Goal: Task Accomplishment & Management: Manage account settings

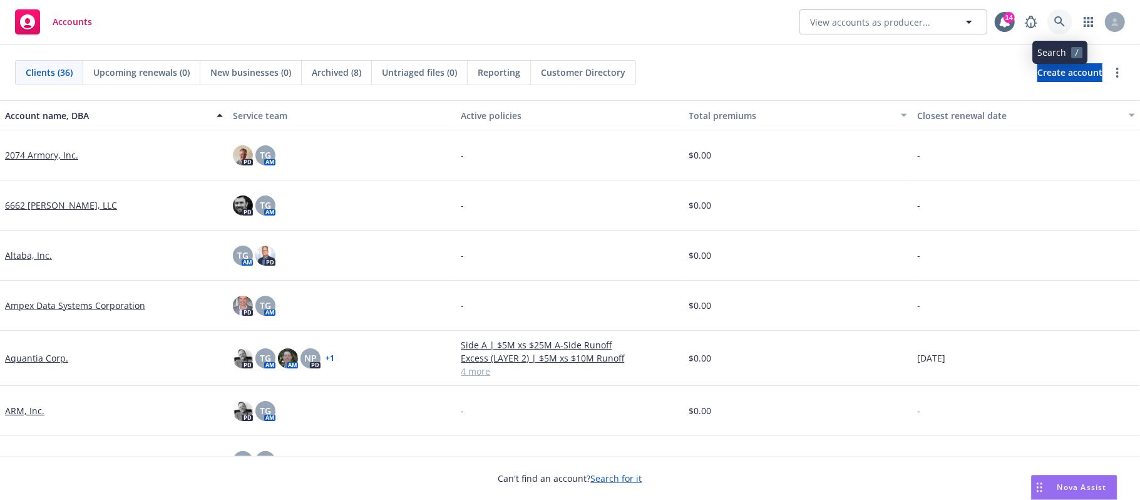
click at [1055, 18] on icon at bounding box center [1059, 21] width 11 height 11
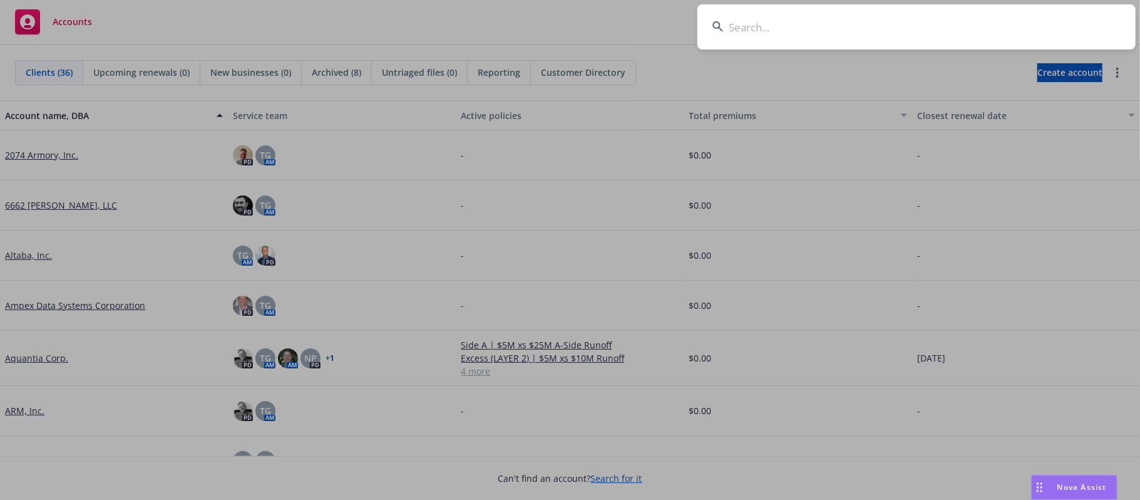
click at [767, 26] on input at bounding box center [917, 26] width 438 height 45
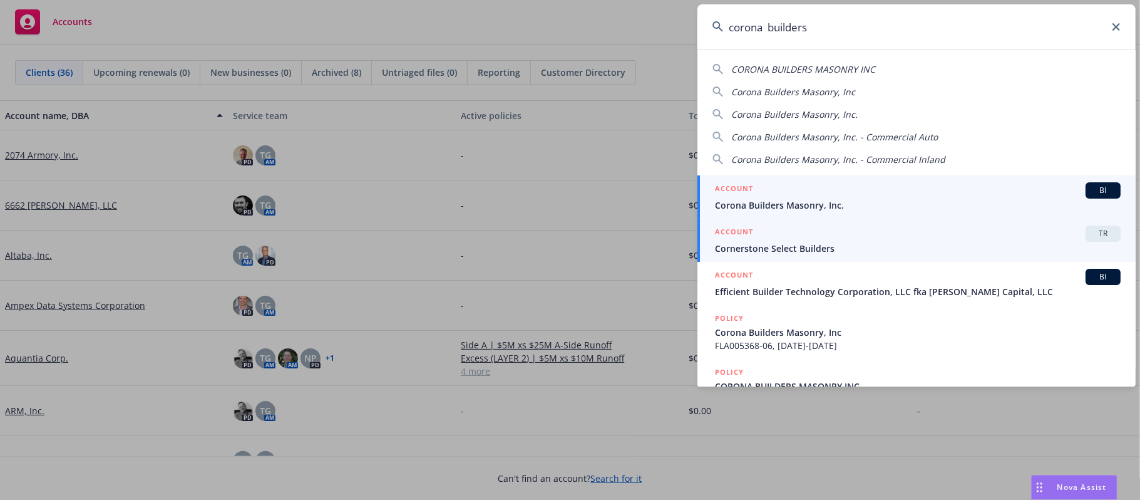
type input "corona builders"
click at [1092, 194] on span "BI" at bounding box center [1103, 190] width 25 height 11
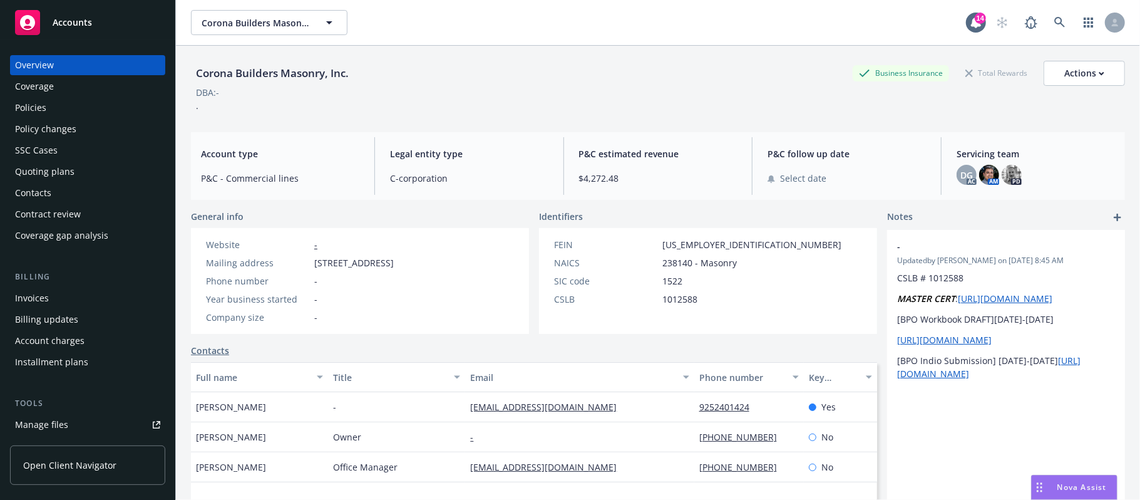
click at [40, 106] on div "Policies" at bounding box center [30, 108] width 31 height 20
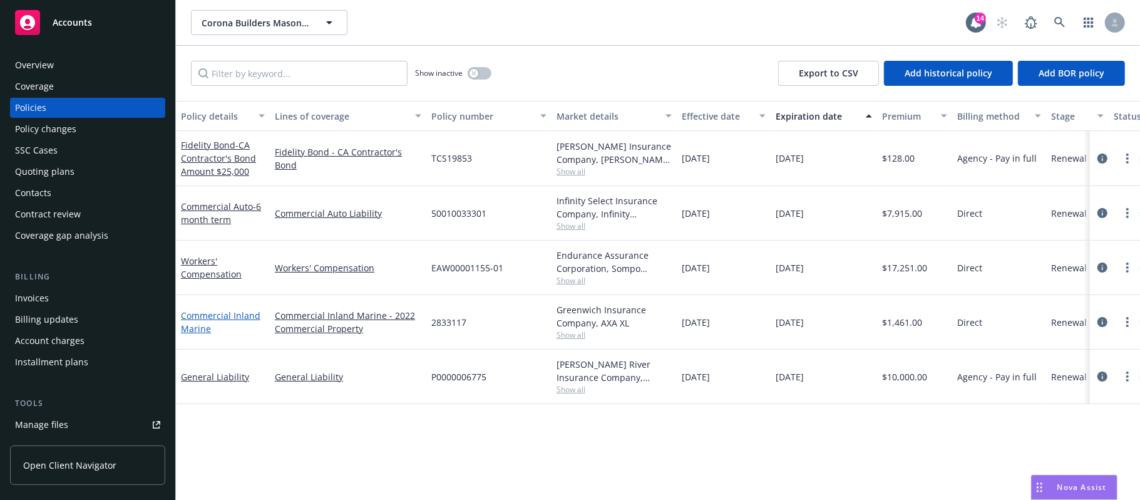
click at [197, 321] on link "Commercial Inland Marine" at bounding box center [221, 321] width 80 height 25
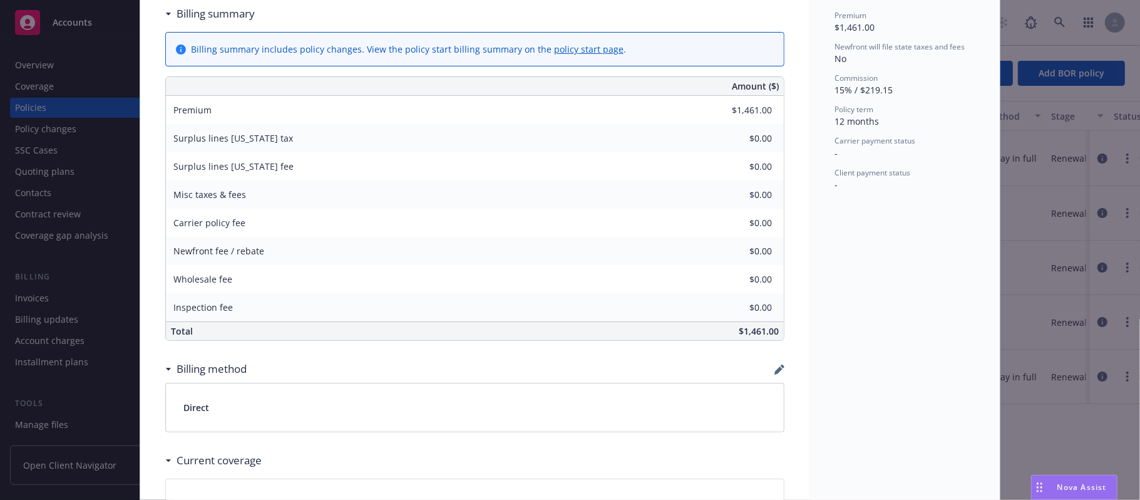
scroll to position [751, 0]
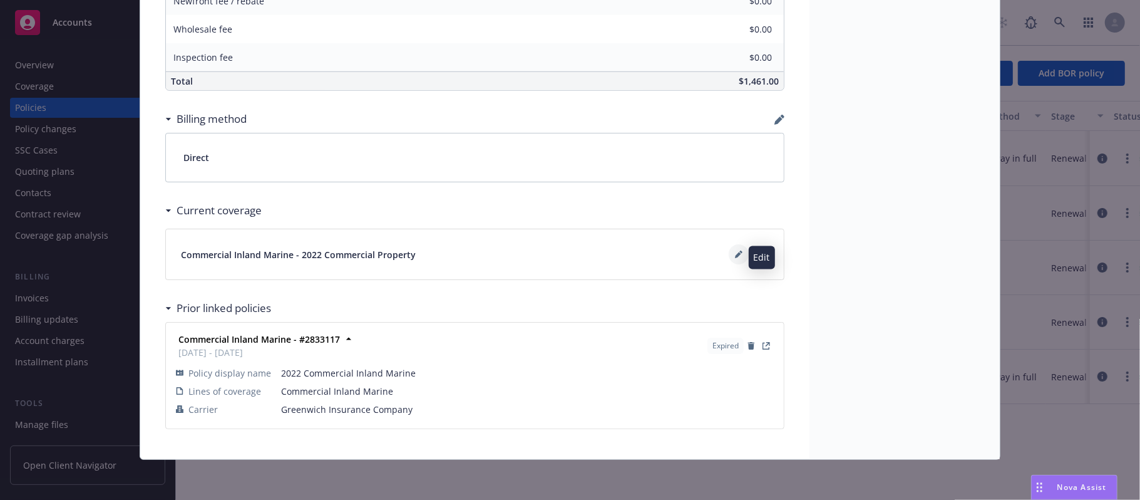
click at [735, 257] on icon at bounding box center [739, 254] width 8 height 8
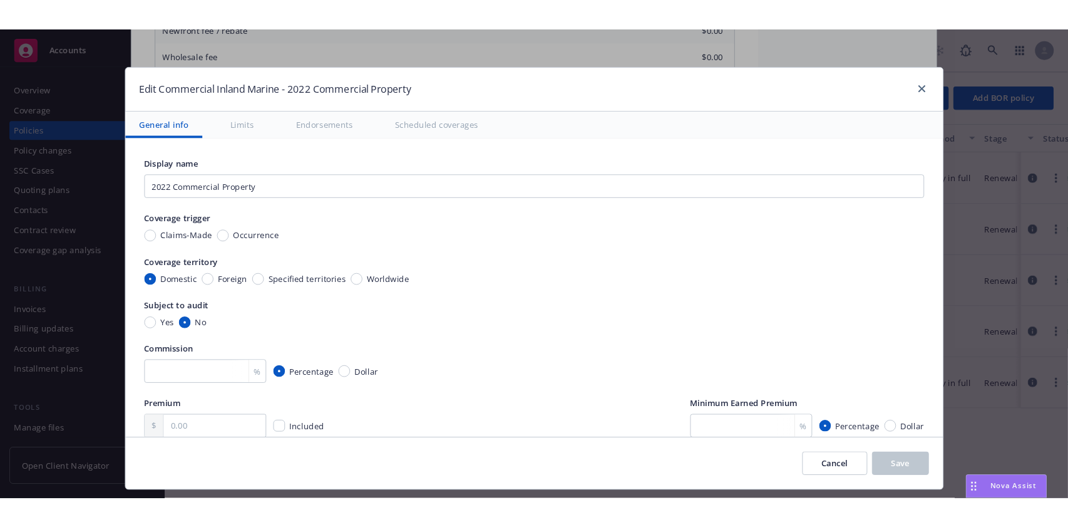
scroll to position [0, 0]
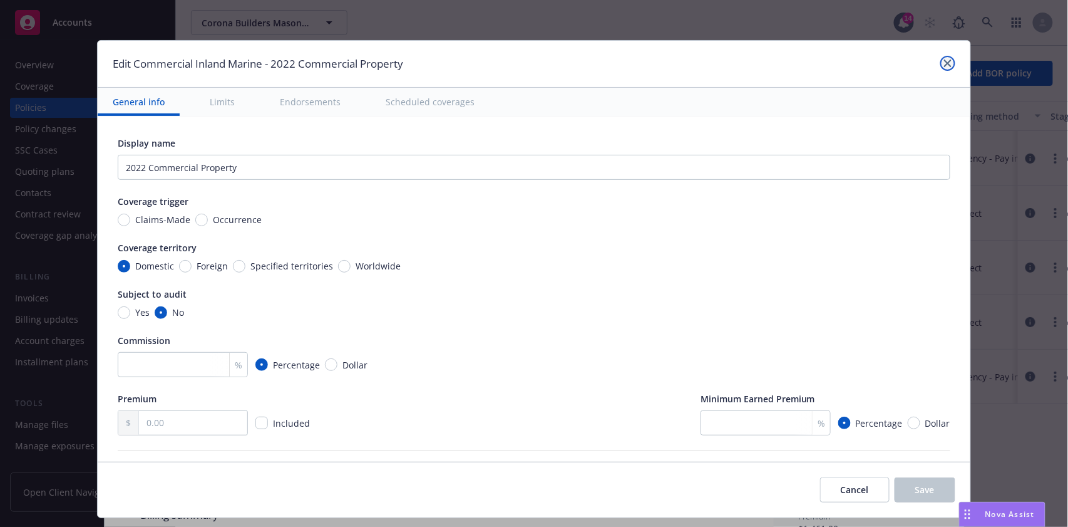
click at [944, 64] on icon "close" at bounding box center [948, 63] width 8 height 8
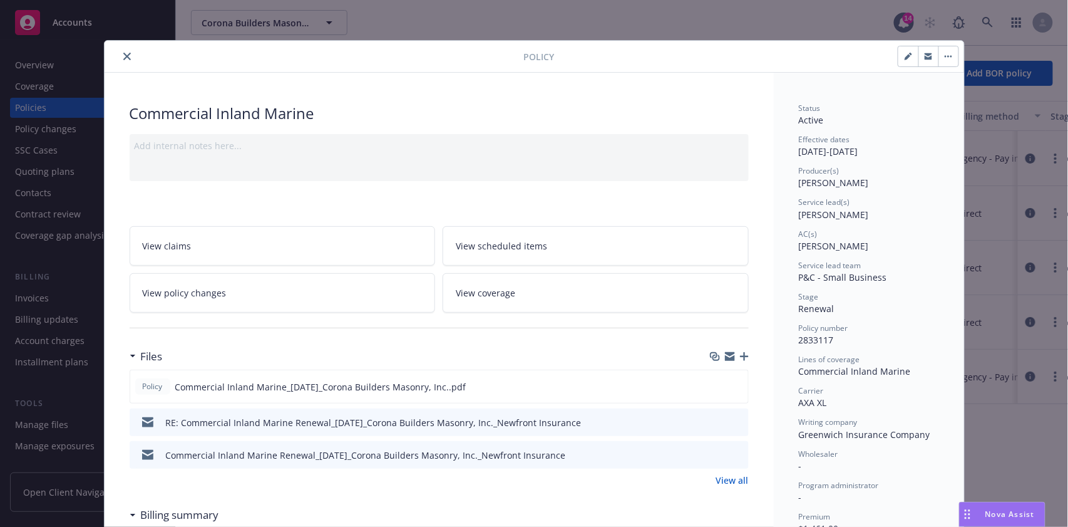
click at [125, 56] on button "close" at bounding box center [127, 56] width 15 height 15
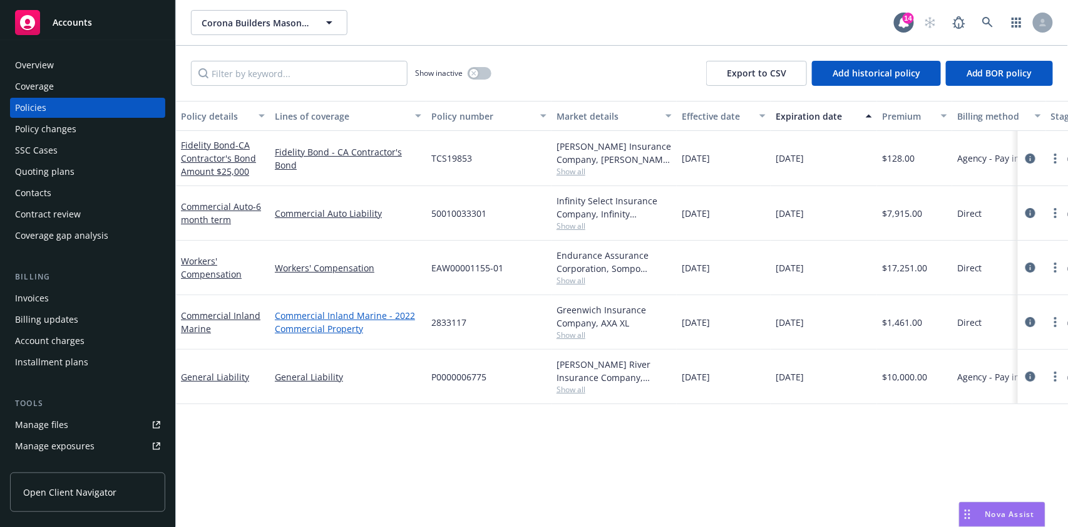
click at [315, 315] on link "Commercial Inland Marine - 2022 Commercial Property" at bounding box center [348, 322] width 147 height 26
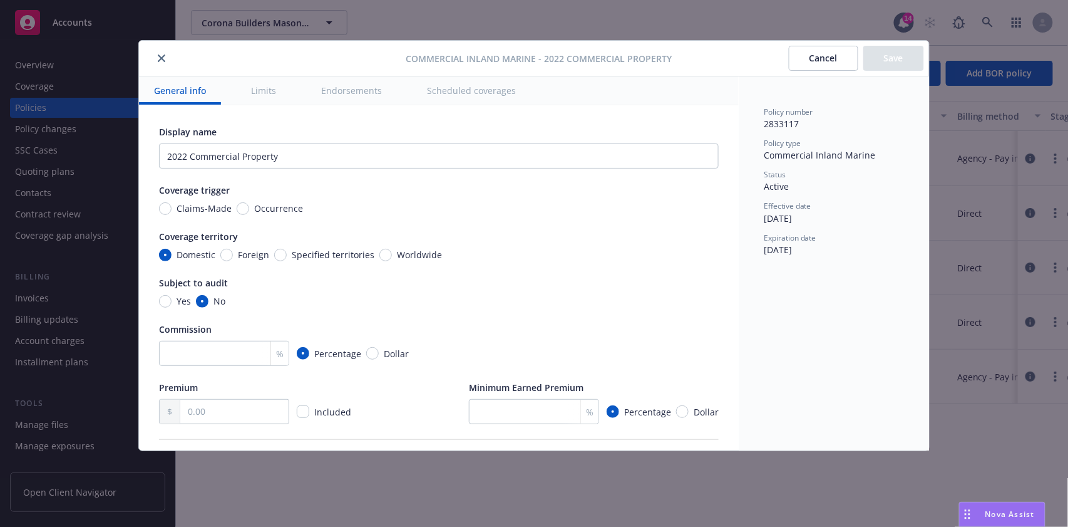
scroll to position [83, 0]
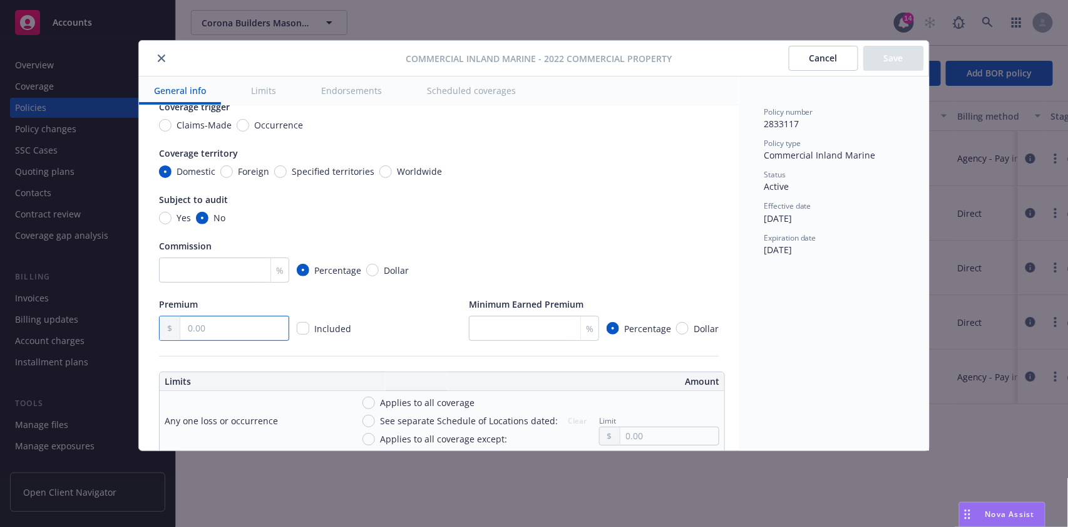
click at [240, 318] on input "text" at bounding box center [234, 328] width 108 height 24
type input "1,461.00"
click at [356, 314] on div "Premium 1,461.00 Included Minimum Earned Premium % Percentage Dollar" at bounding box center [439, 318] width 560 height 43
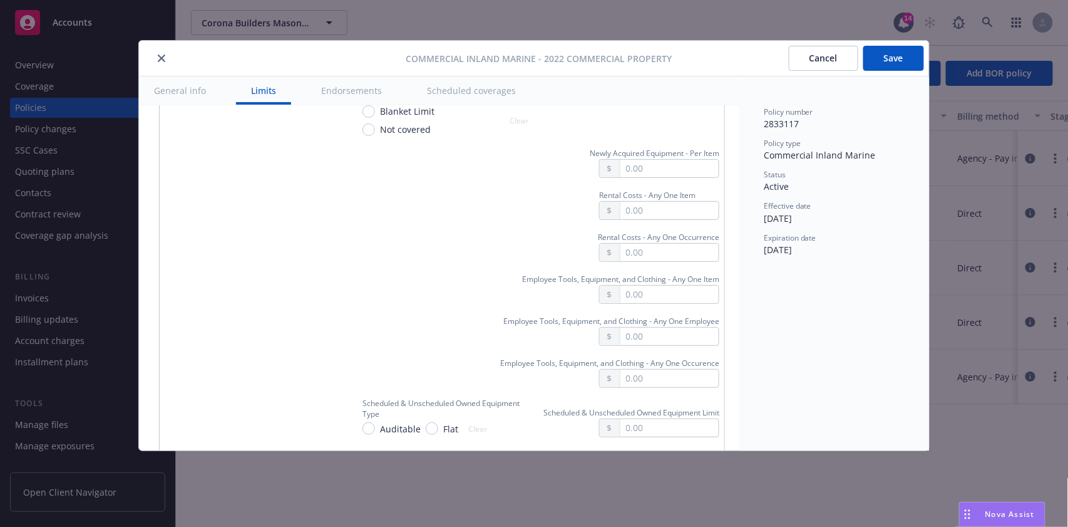
scroll to position [1669, 0]
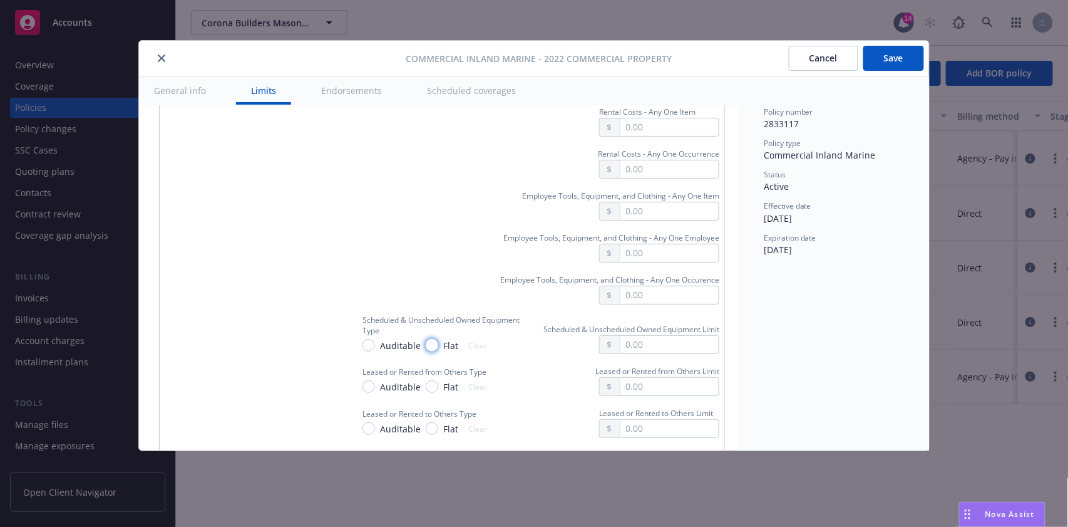
click at [429, 339] on input "Flat" at bounding box center [432, 345] width 13 height 13
radio input "true"
click at [644, 336] on input "text" at bounding box center [670, 345] width 98 height 18
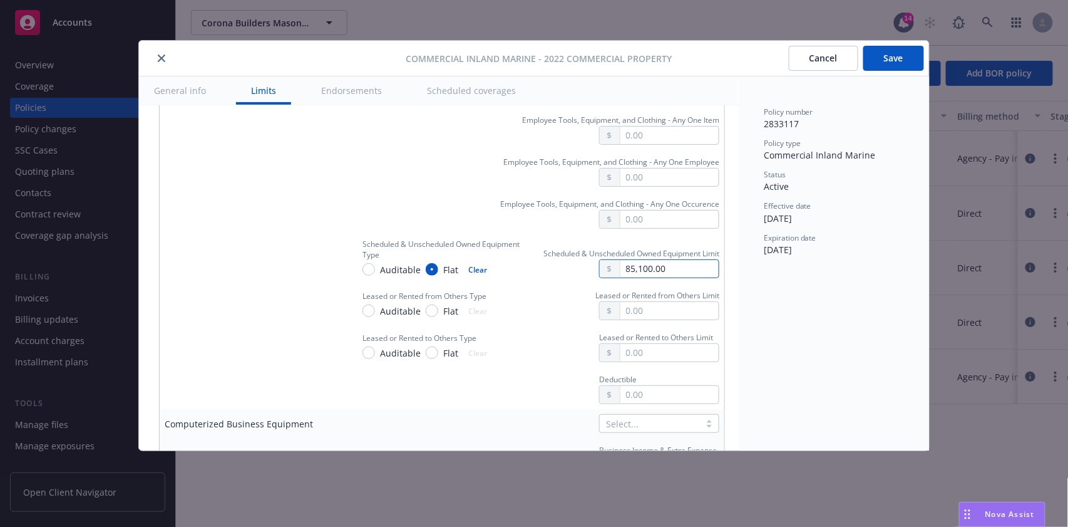
scroll to position [1753, 0]
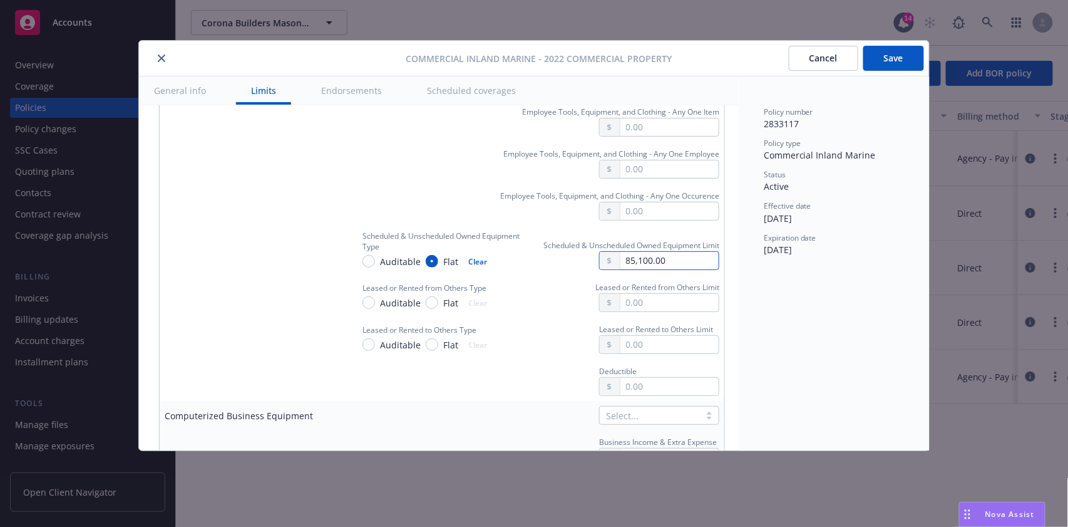
type input "85,100.00"
click at [431, 296] on input "Flat" at bounding box center [432, 302] width 13 height 13
radio input "true"
click at [642, 295] on input "text" at bounding box center [670, 303] width 98 height 18
type input "100,000.00"
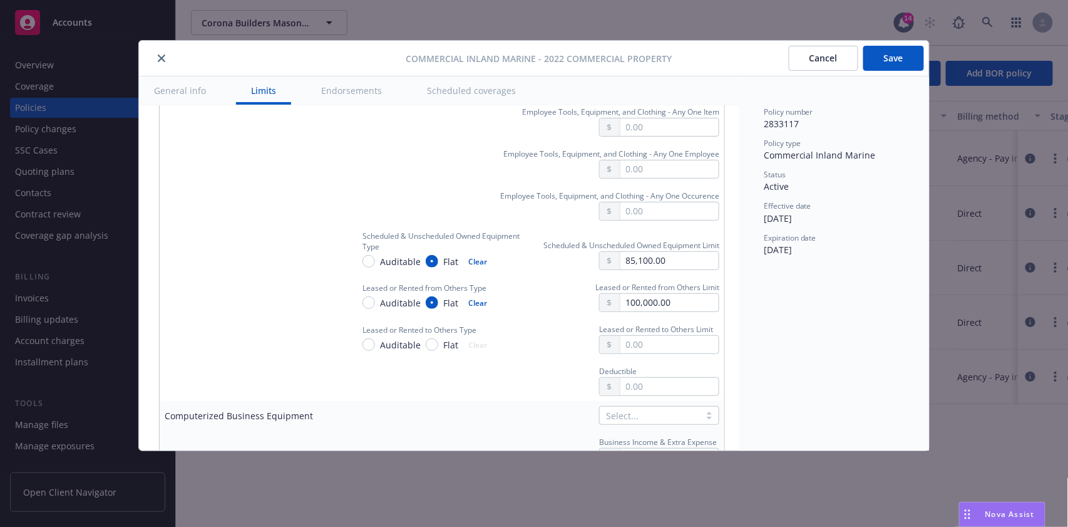
click at [204, 302] on td at bounding box center [254, 296] width 188 height 42
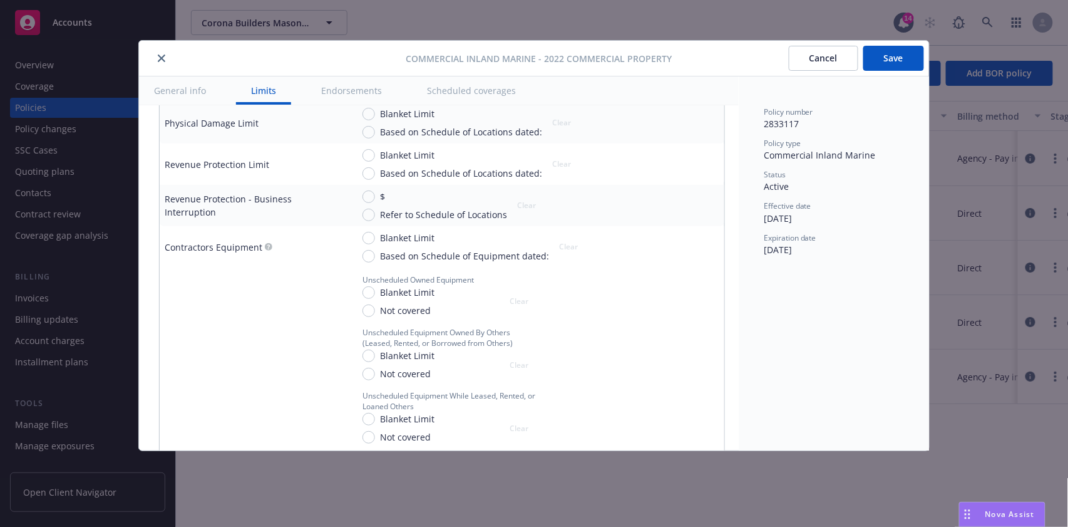
scroll to position [1252, 0]
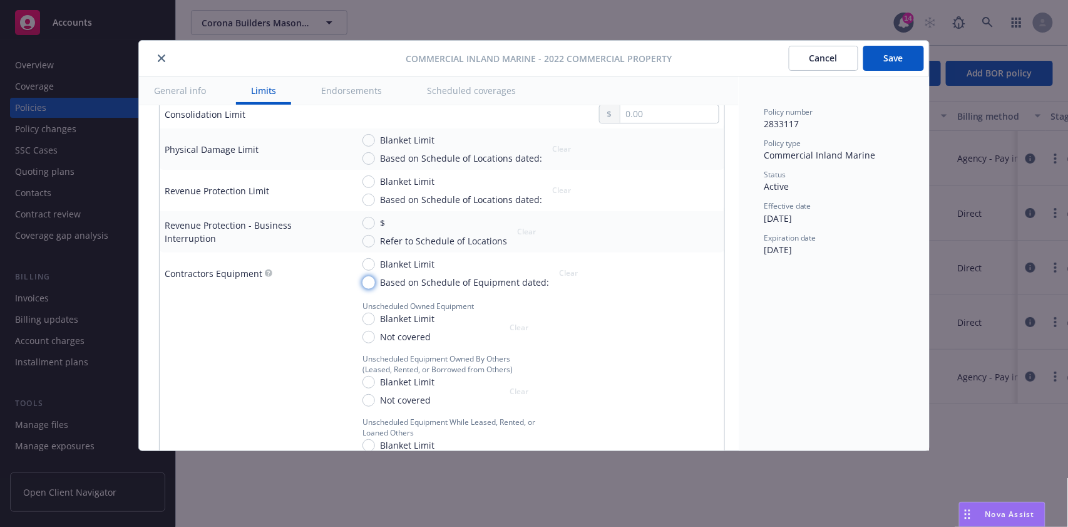
click at [367, 276] on input "Based on Schedule of Equipment dated:" at bounding box center [369, 282] width 13 height 13
radio input "true"
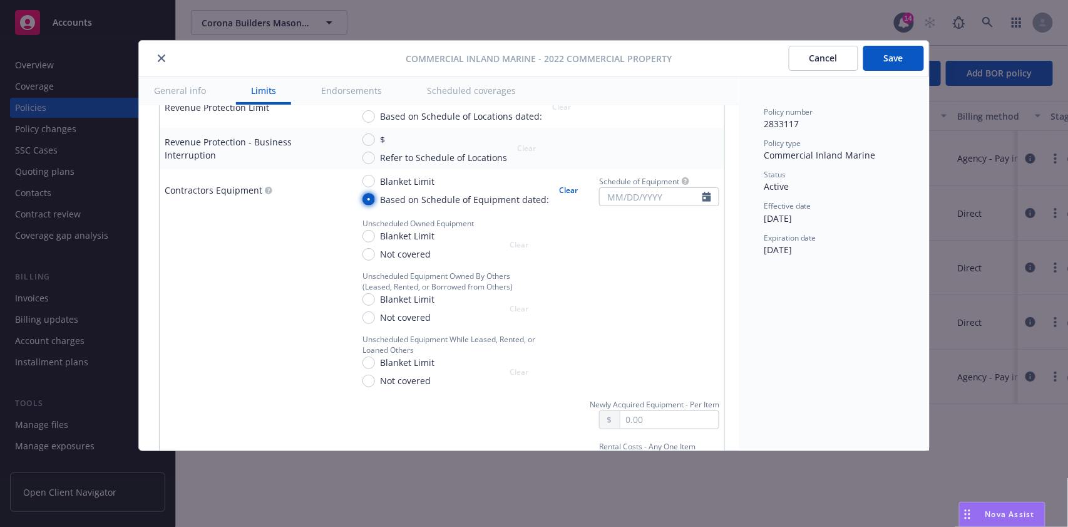
scroll to position [1419, 0]
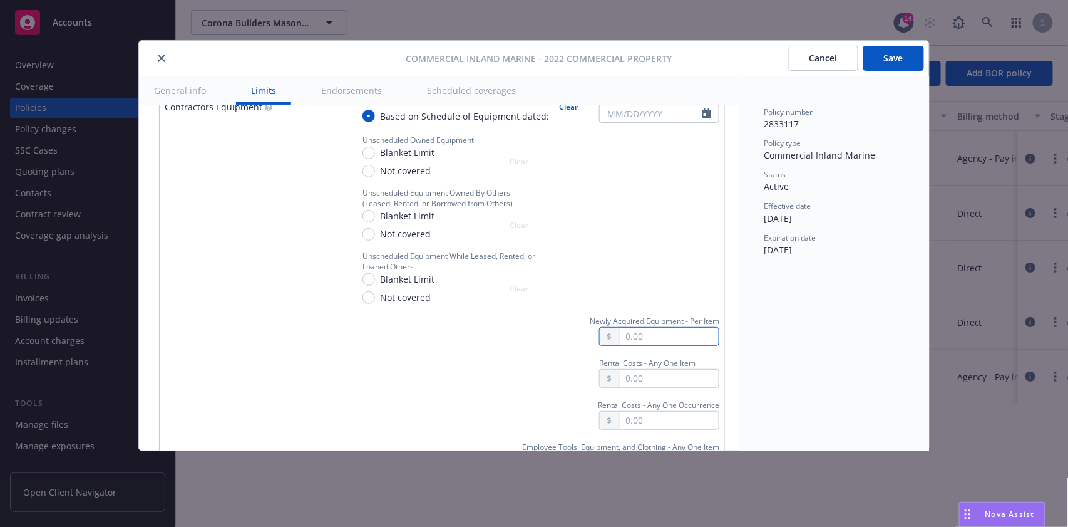
click at [629, 327] on input "text" at bounding box center [670, 336] width 98 height 18
type input "2.00"
click at [650, 411] on input "text" at bounding box center [670, 420] width 98 height 18
click at [638, 327] on input "text" at bounding box center [670, 336] width 98 height 18
type input "25,000.00"
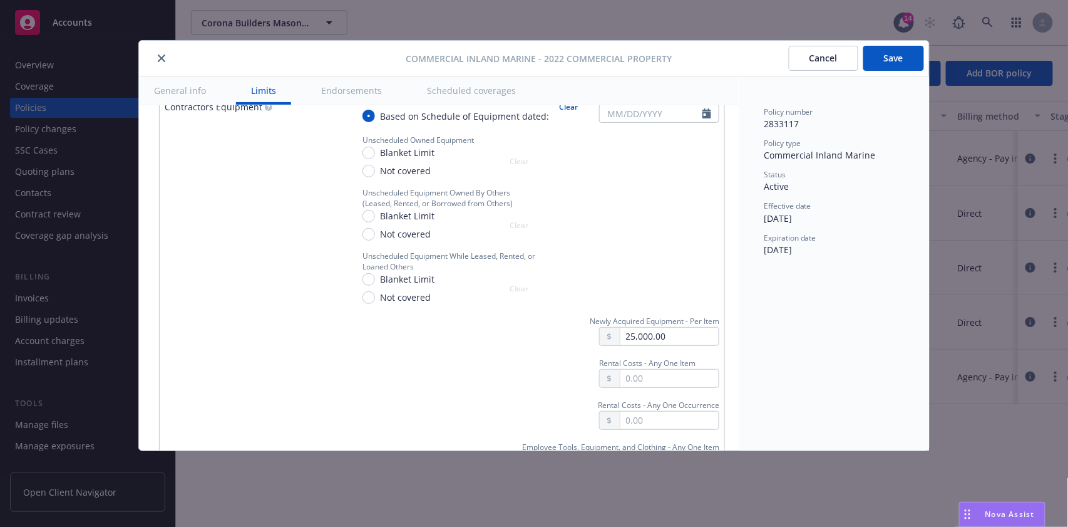
click at [378, 314] on div "Newly Acquired Equipment - Per Item 25,000.00" at bounding box center [536, 330] width 367 height 32
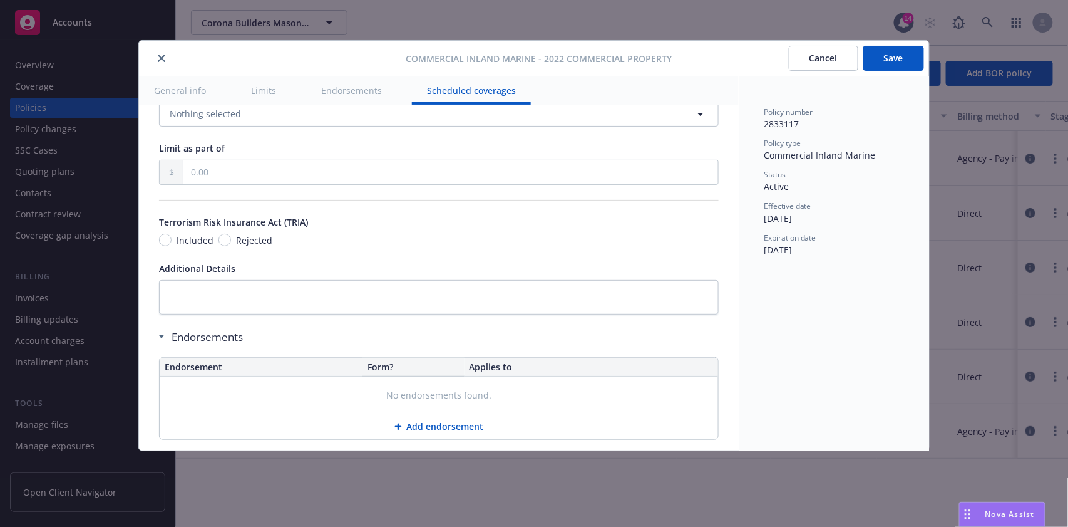
scroll to position [3289, 0]
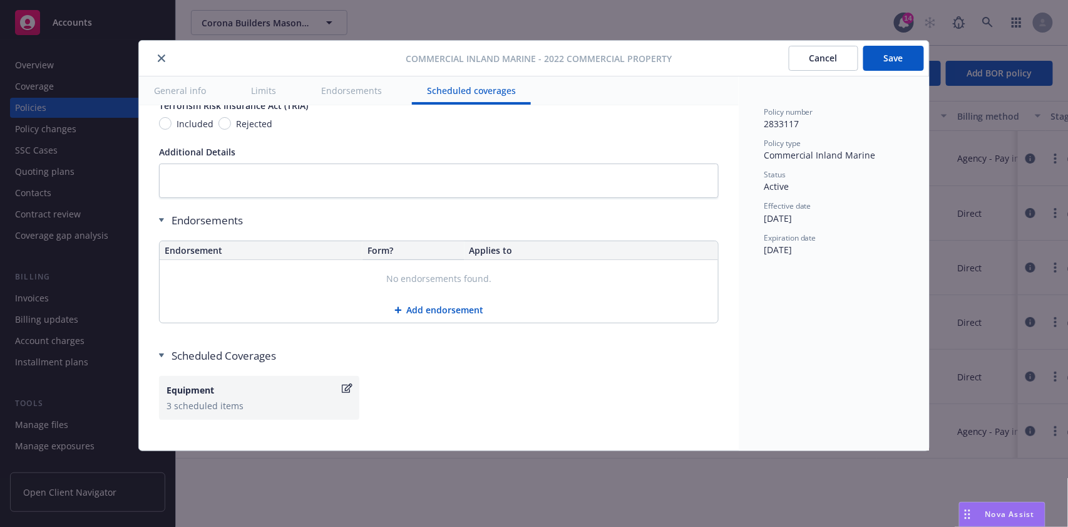
click at [428, 297] on button "Add endorsement" at bounding box center [439, 309] width 559 height 25
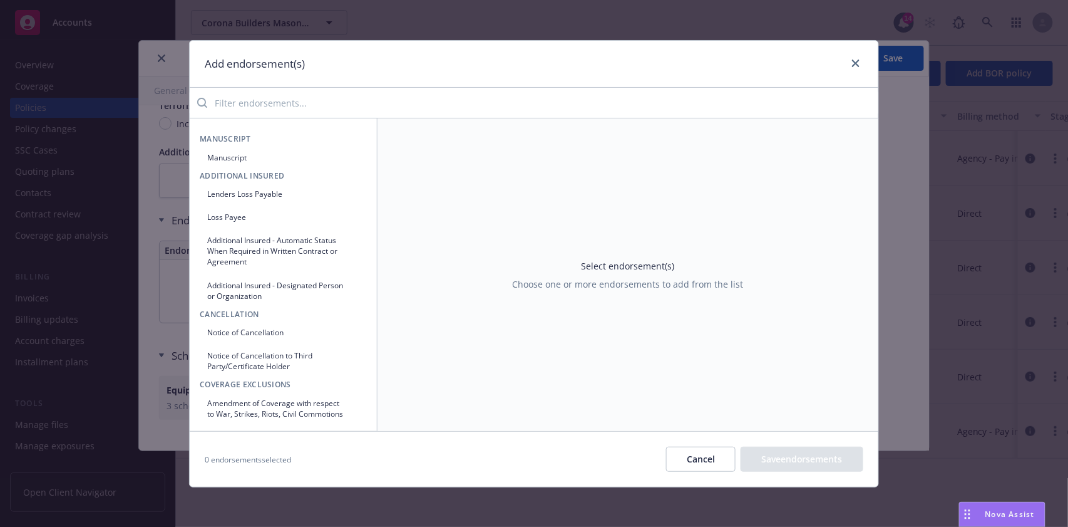
click at [220, 157] on button "Manuscript" at bounding box center [283, 157] width 167 height 21
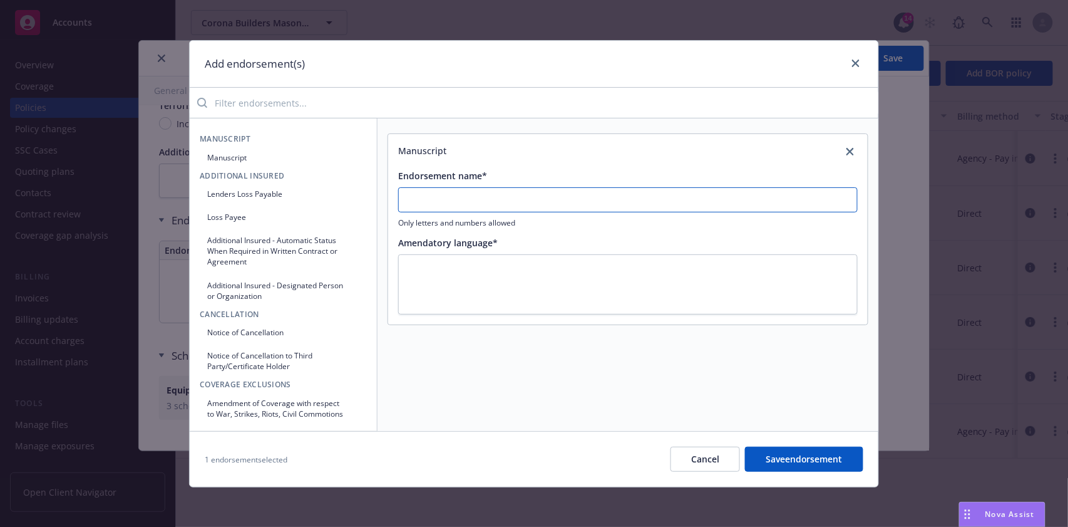
click at [417, 198] on input "Endorsement name*" at bounding box center [628, 199] width 460 height 25
type input "No Spec Endorsements"
click at [786, 459] on button "Save endorsement" at bounding box center [804, 458] width 118 height 25
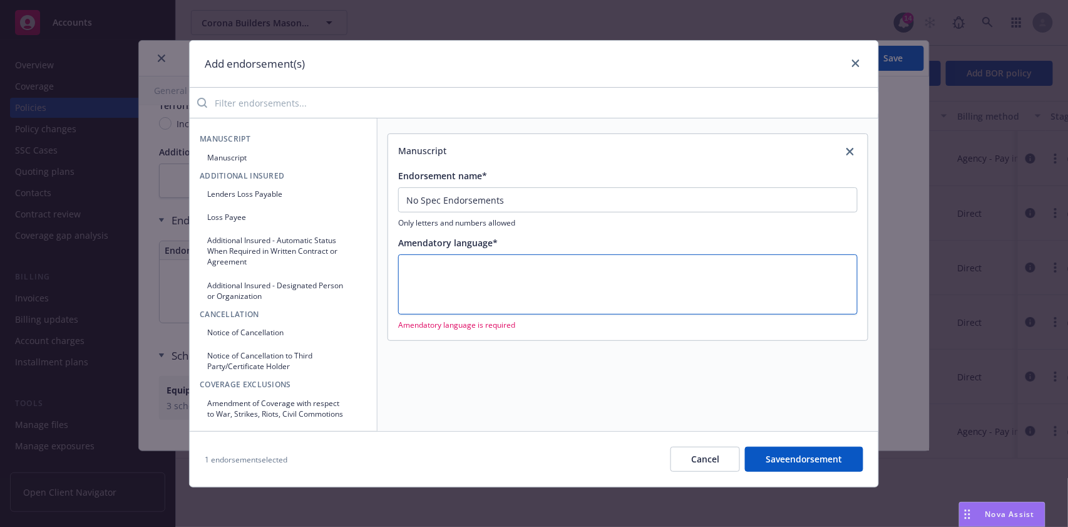
click at [413, 267] on textarea at bounding box center [628, 284] width 460 height 61
type textarea "x"
type textarea "."
type textarea "x"
type textarea ".."
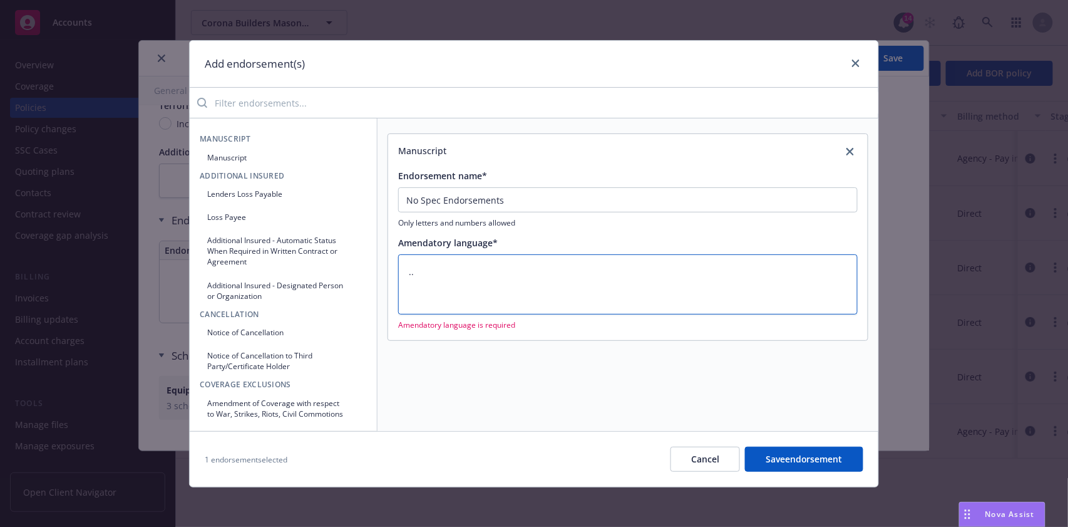
type textarea "x"
type textarea "..."
click at [814, 457] on button "Save endorsement" at bounding box center [804, 458] width 118 height 25
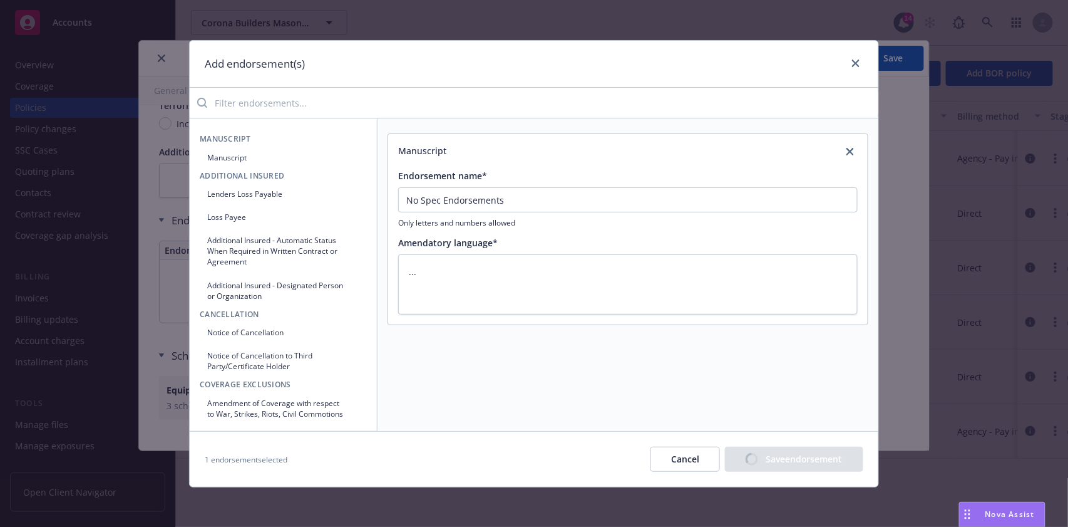
type textarea "x"
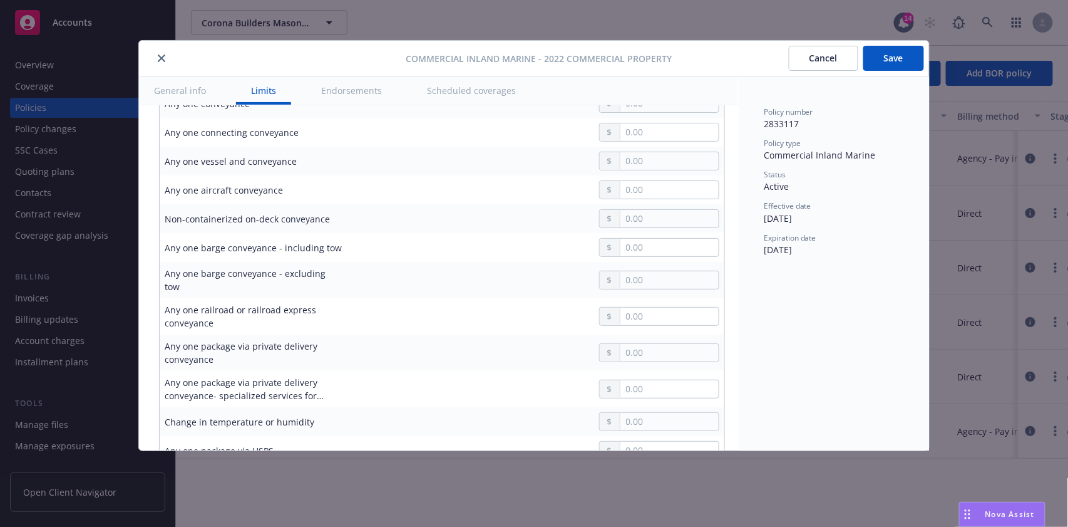
scroll to position [0, 0]
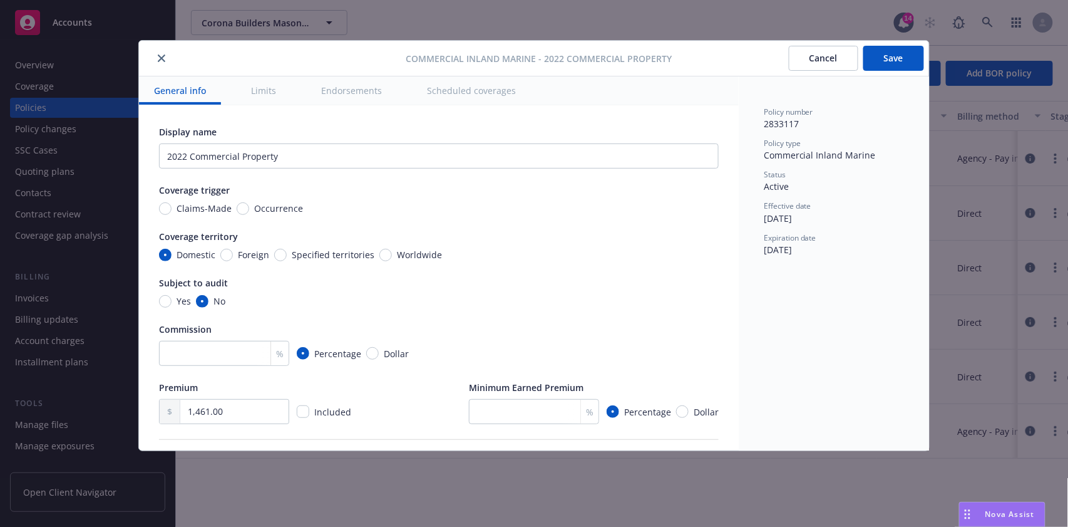
click at [894, 58] on button "Save" at bounding box center [893, 58] width 61 height 25
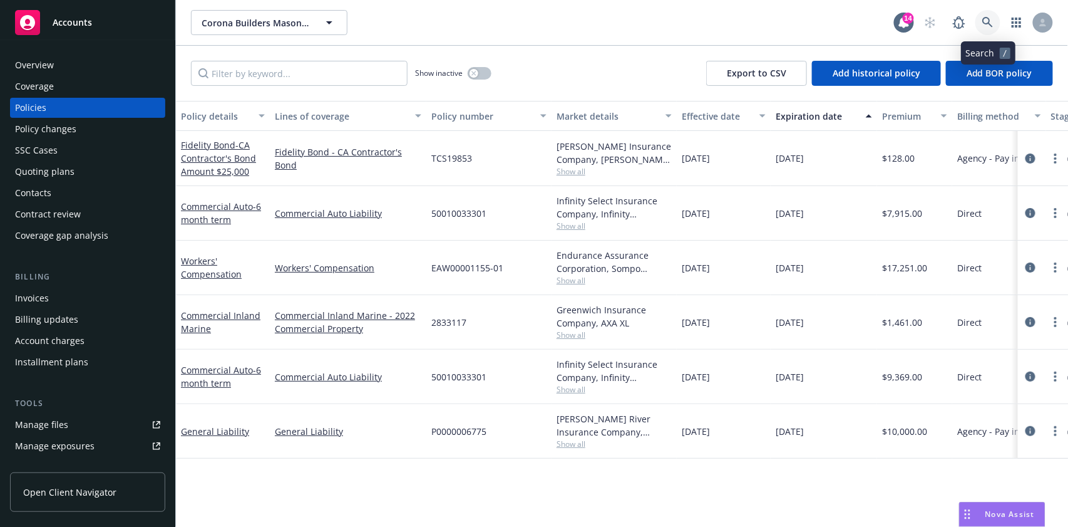
click at [988, 18] on icon at bounding box center [987, 22] width 11 height 11
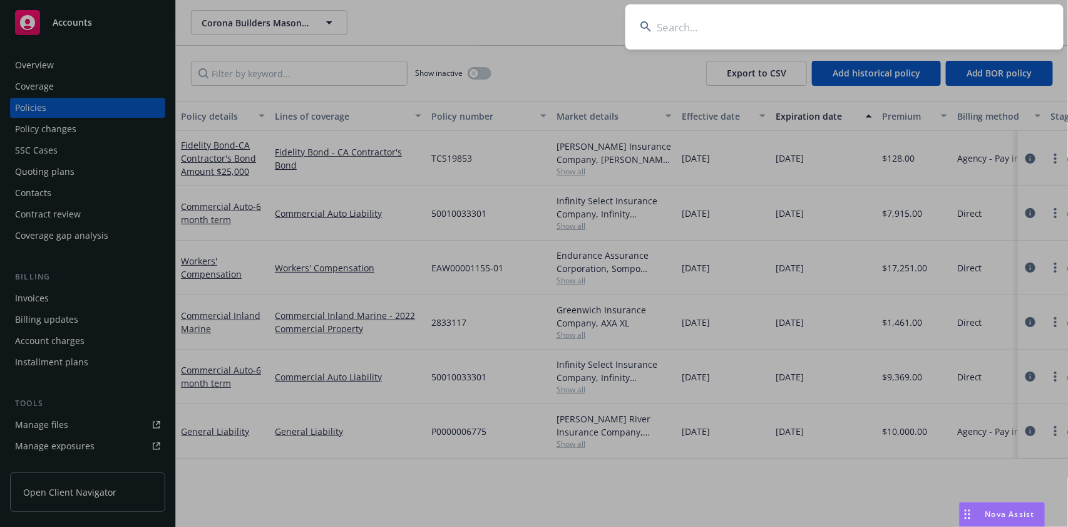
click at [689, 29] on input at bounding box center [845, 26] width 438 height 45
paste input "EPRR SolarCo Fund 1, LLC"
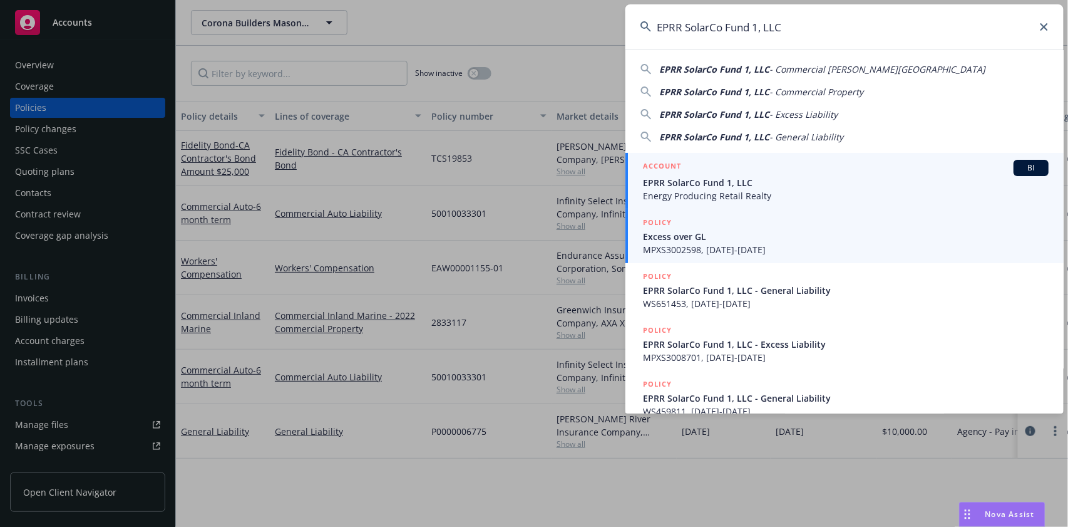
type input "EPRR SolarCo Fund 1, LLC"
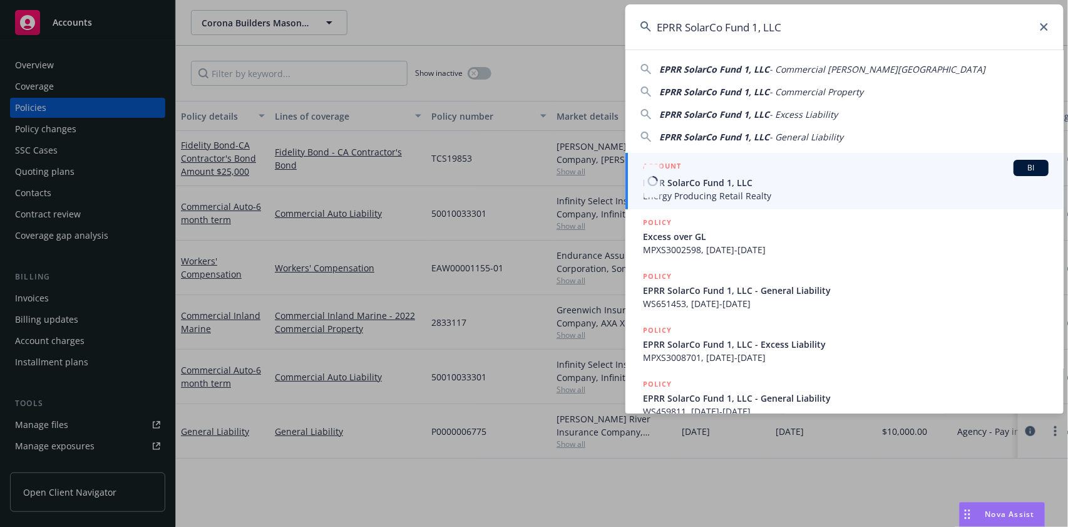
click at [1022, 168] on span "BI" at bounding box center [1031, 167] width 25 height 11
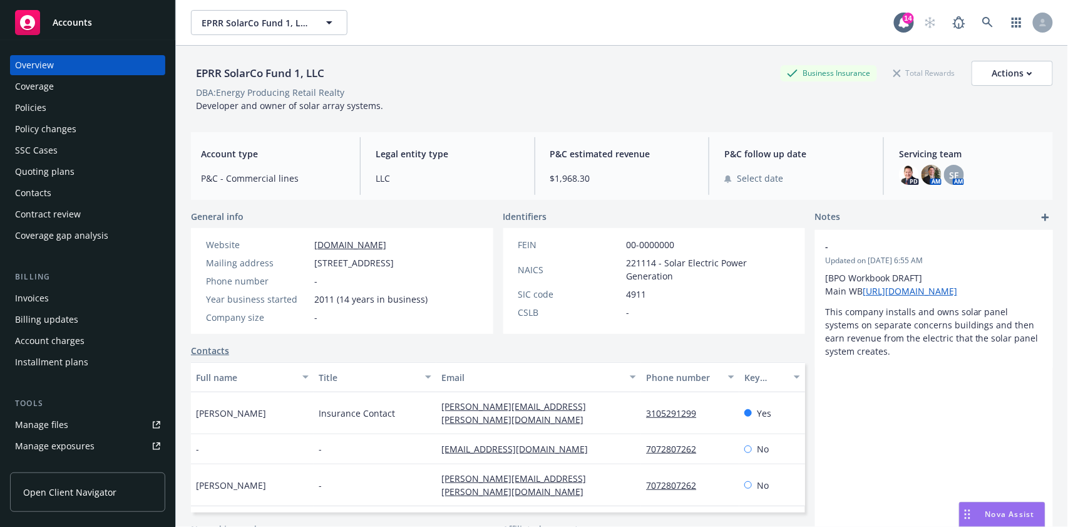
click at [23, 105] on div "Policies" at bounding box center [30, 108] width 31 height 20
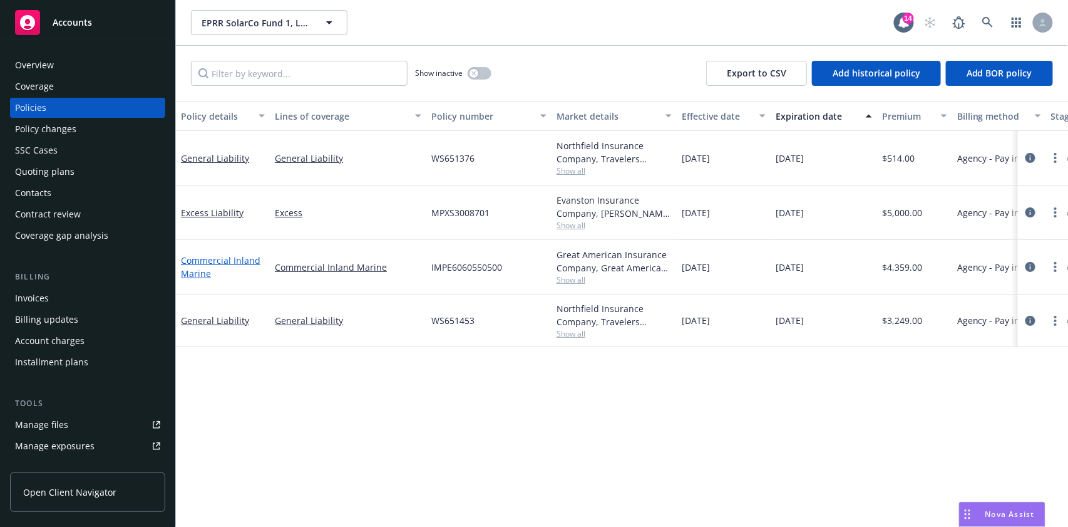
click at [197, 262] on link "Commercial Inland Marine" at bounding box center [221, 266] width 80 height 25
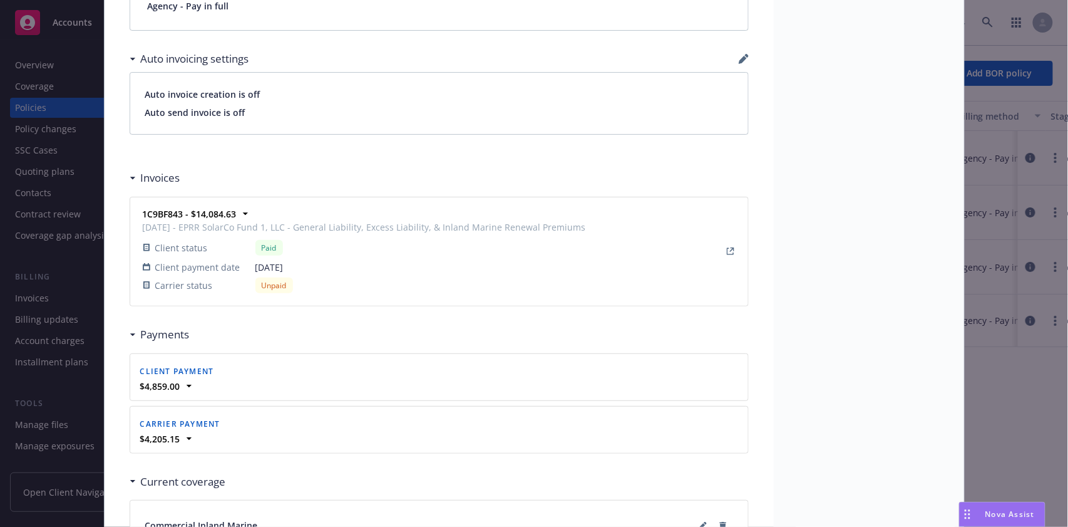
scroll to position [1159, 0]
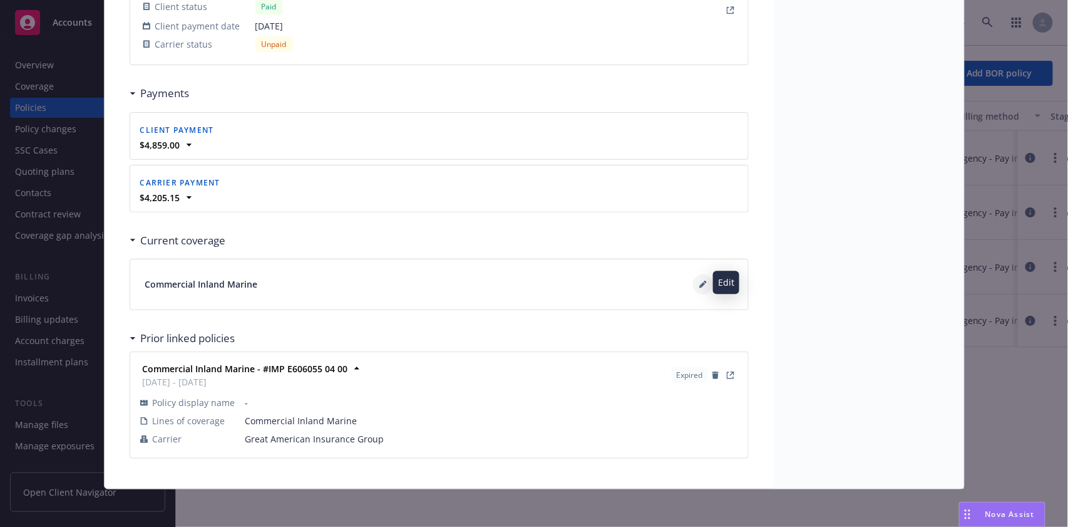
click at [699, 281] on icon at bounding box center [703, 285] width 8 height 8
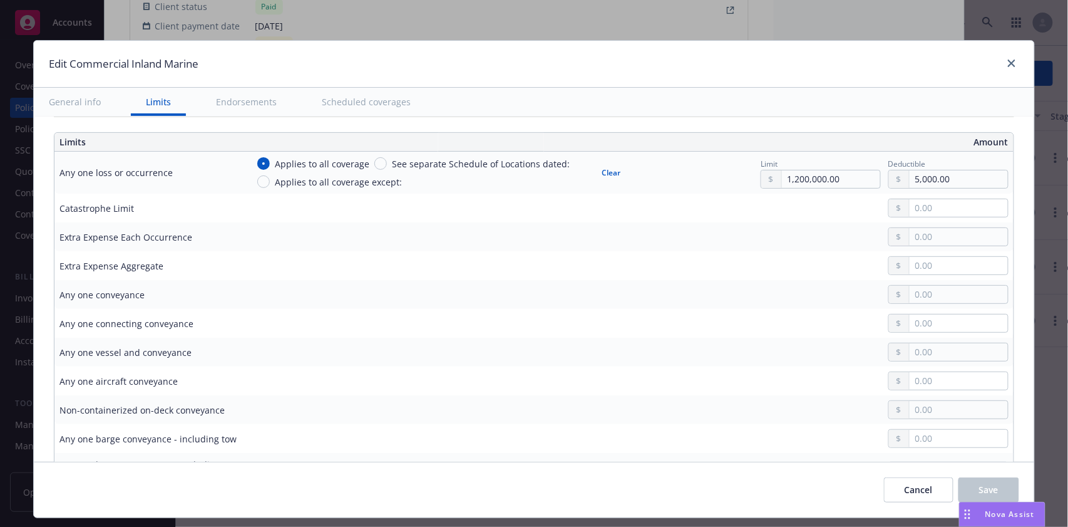
scroll to position [0, 0]
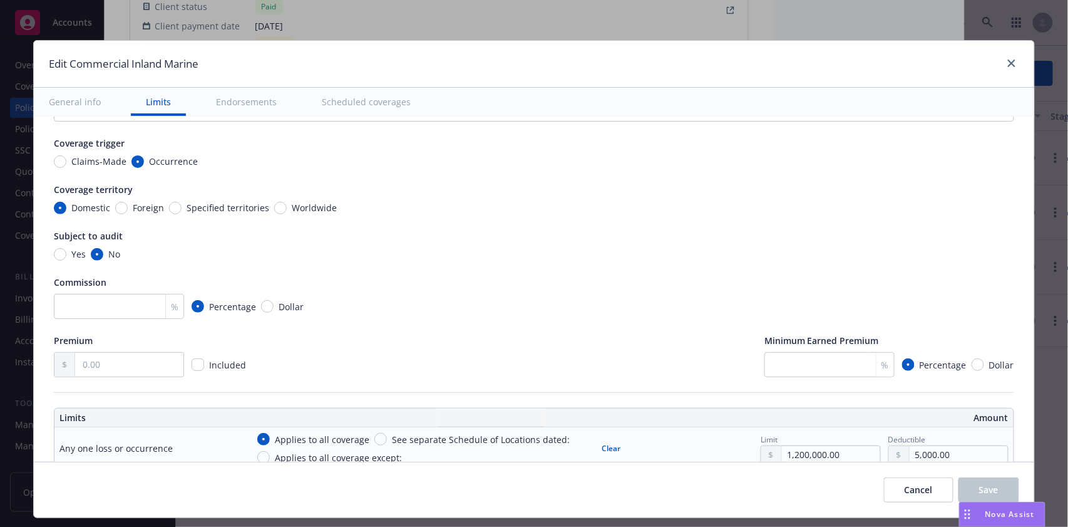
type textarea "x"
